Goal: Subscribe to service/newsletter

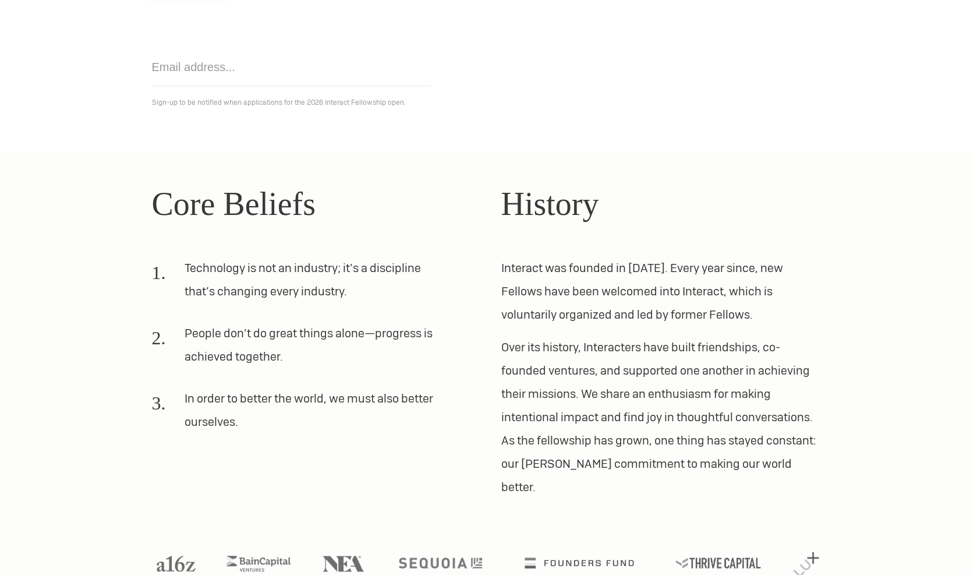
scroll to position [215, 0]
click at [644, 313] on p "Interact was founded in [DATE]. Every year since, new Fellows have been welcome…" at bounding box center [661, 291] width 321 height 70
click at [633, 367] on p "Over its history, Interacters have built friendships, co-founded ventures, and …" at bounding box center [661, 416] width 321 height 163
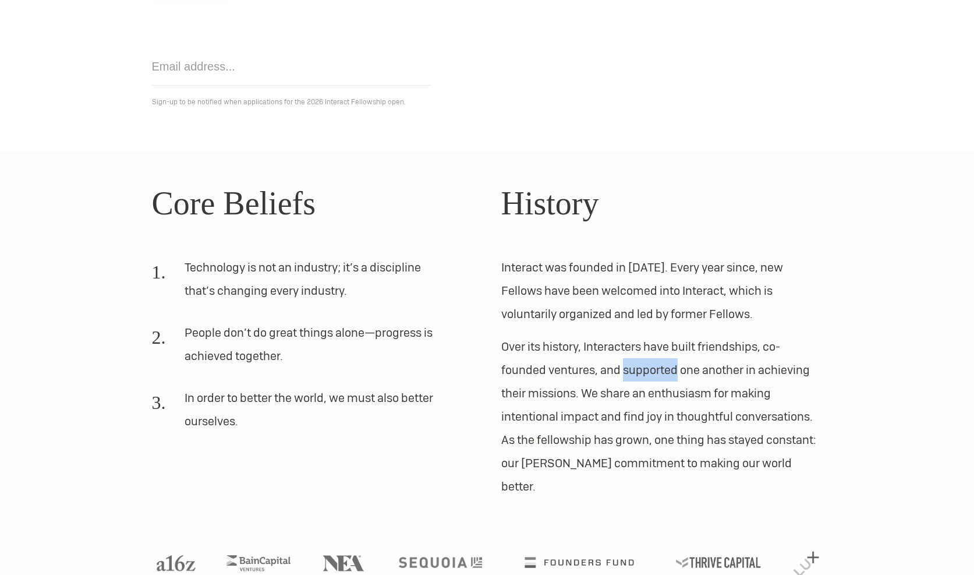
click at [633, 367] on p "Over its history, Interacters have built friendships, co-founded ventures, and …" at bounding box center [661, 416] width 321 height 163
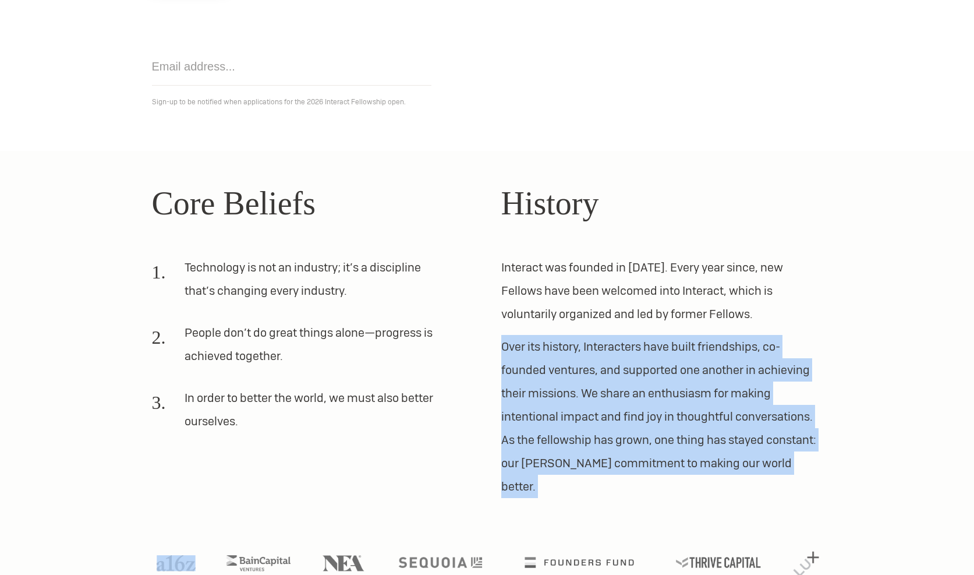
click at [659, 401] on p "Over its history, Interacters have built friendships, co-founded ventures, and …" at bounding box center [661, 416] width 321 height 163
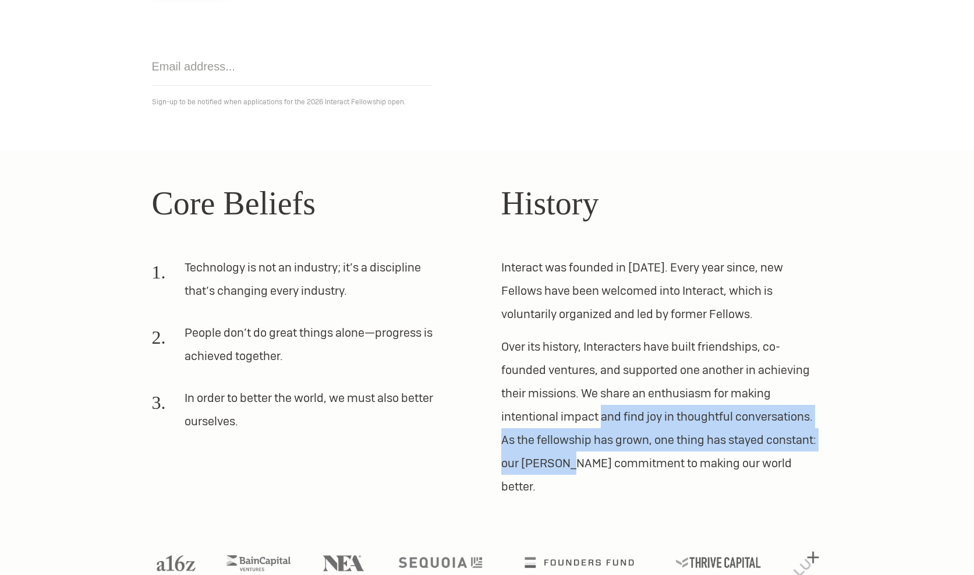
drag, startPoint x: 600, startPoint y: 409, endPoint x: 566, endPoint y: 464, distance: 65.4
click at [566, 464] on p "Over its history, Interacters have built friendships, co-founded ventures, and …" at bounding box center [661, 416] width 321 height 163
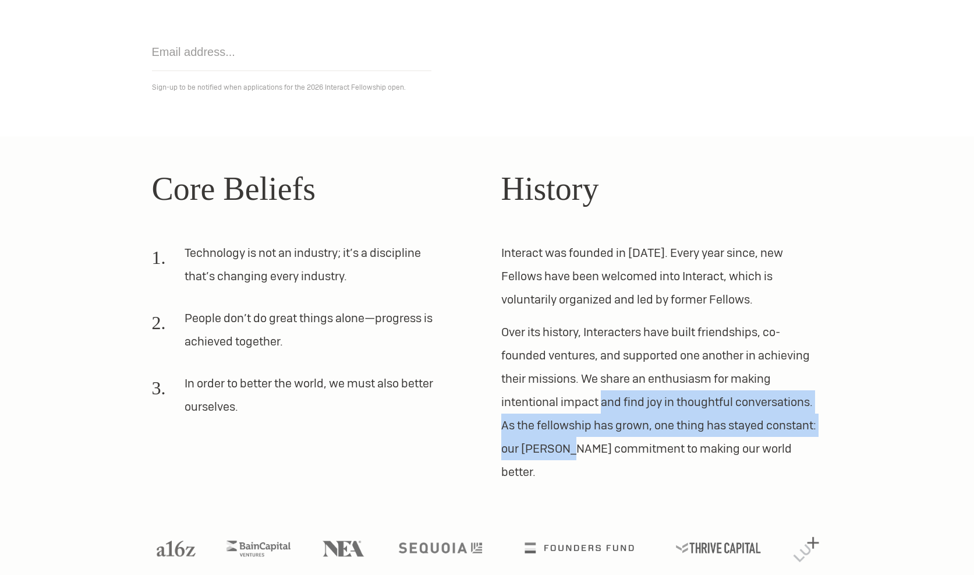
click at [379, 267] on li "Technology is not an industry; it’s a discipline that’s changing every industry." at bounding box center [299, 269] width 294 height 56
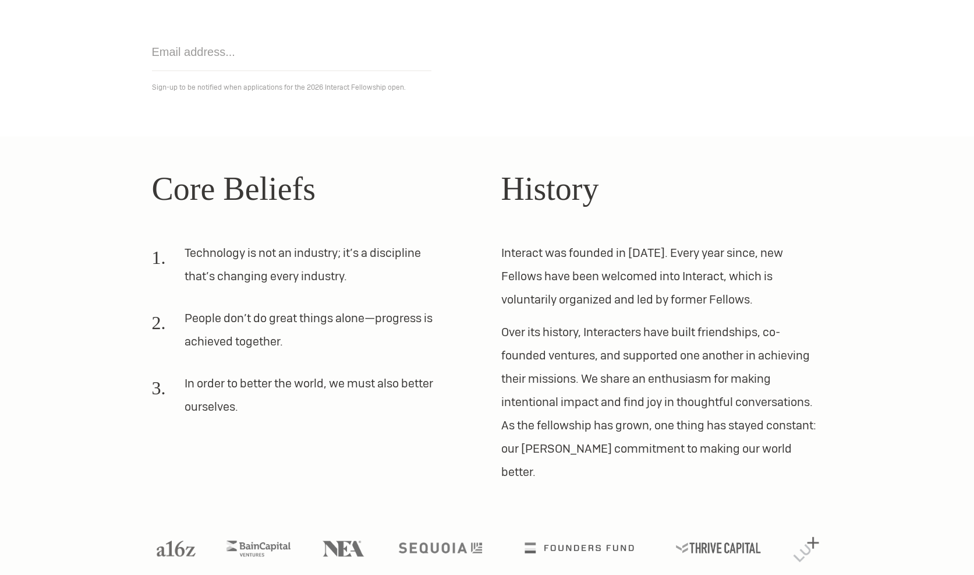
click at [379, 267] on li "Technology is not an industry; it’s a discipline that’s changing every industry." at bounding box center [299, 269] width 294 height 56
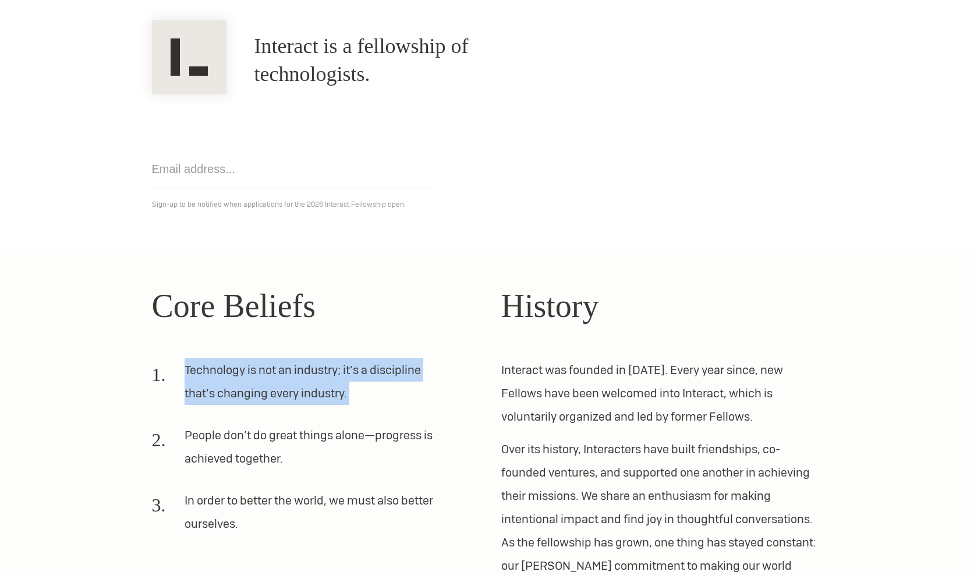
scroll to position [0, 0]
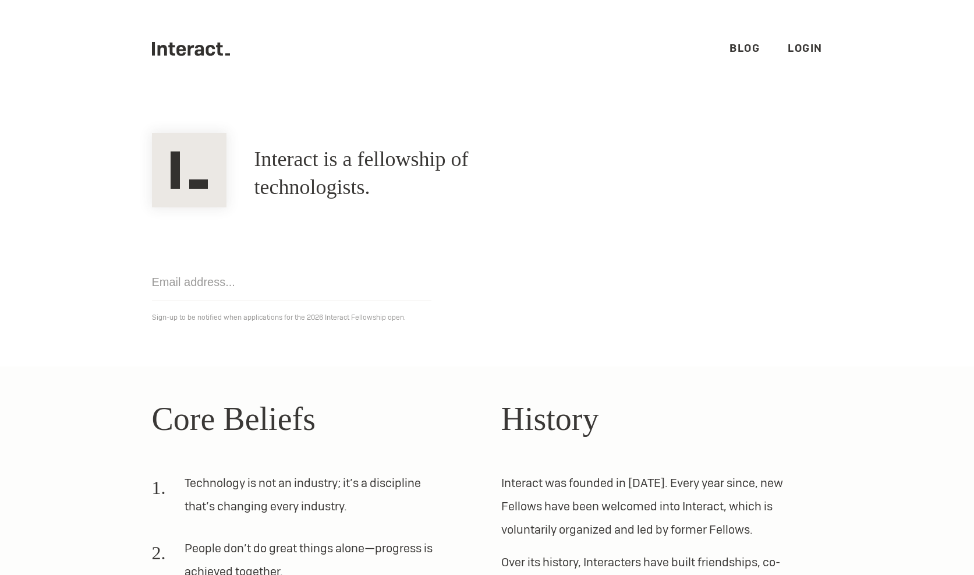
click at [238, 289] on input "email" at bounding box center [292, 282] width 280 height 38
type input "[EMAIL_ADDRESS][DOMAIN_NAME]"
click input "Get notified" at bounding box center [0, 0] width 0 height 0
click at [751, 45] on link "Blog" at bounding box center [745, 47] width 30 height 13
